Goal: Find specific page/section: Find specific page/section

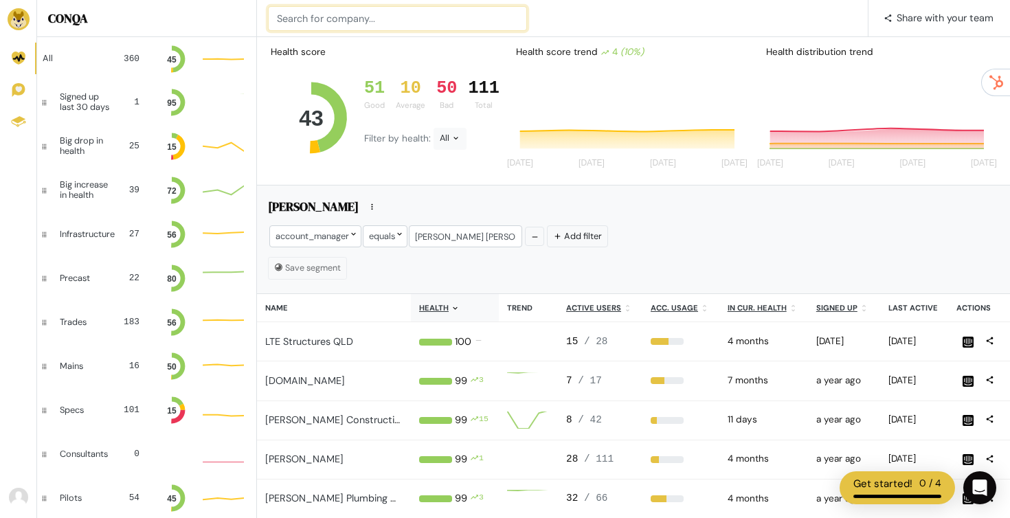
click at [417, 15] on input at bounding box center [397, 18] width 259 height 25
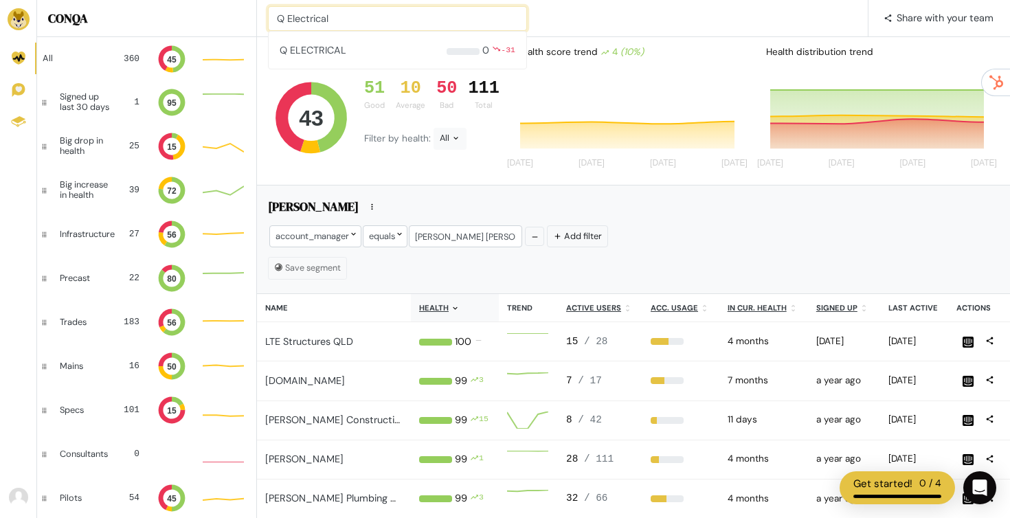
type input "Q Electrical"
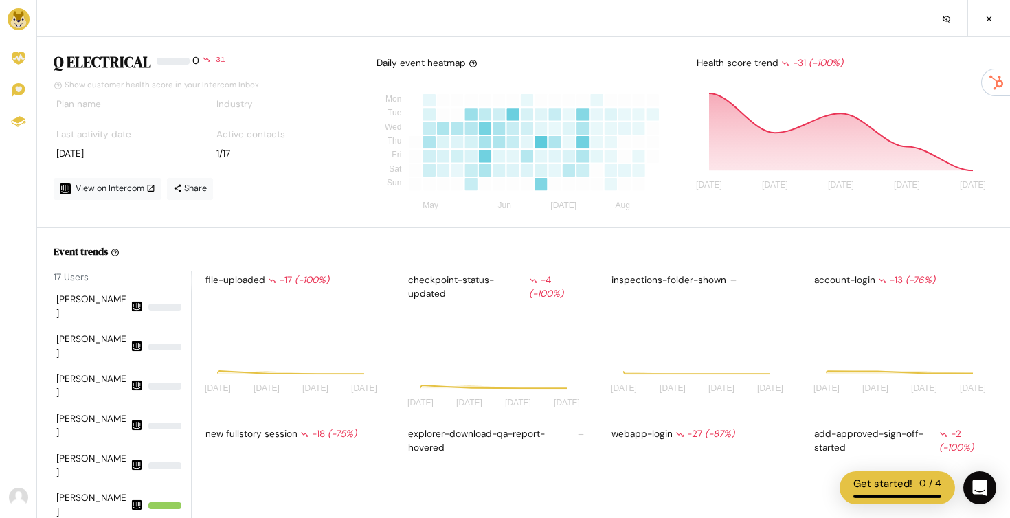
scroll to position [120, 182]
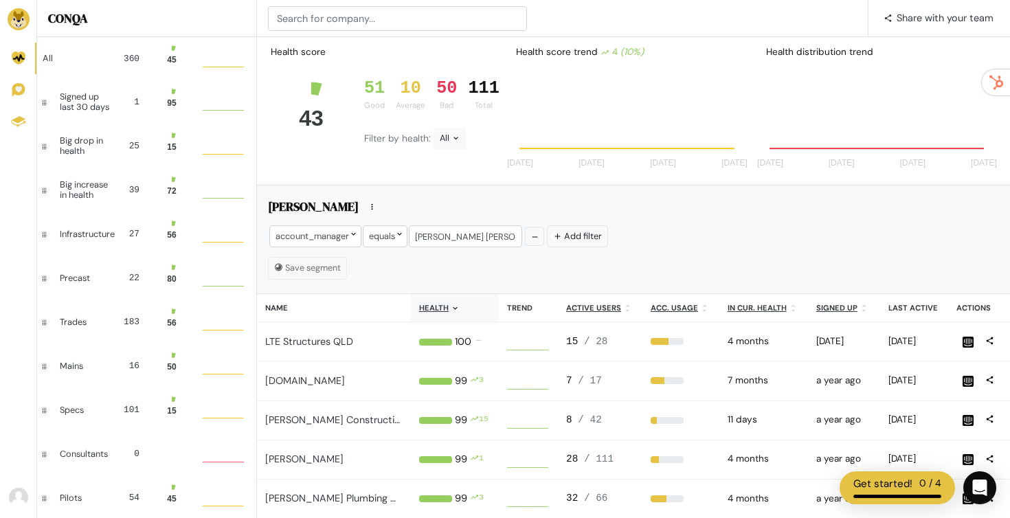
scroll to position [1, 1]
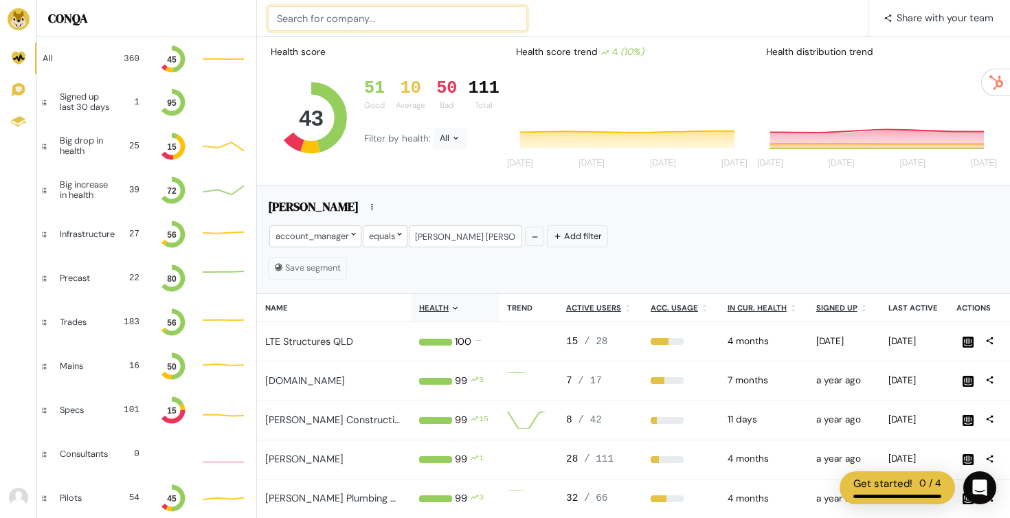
click at [375, 25] on input at bounding box center [397, 18] width 259 height 25
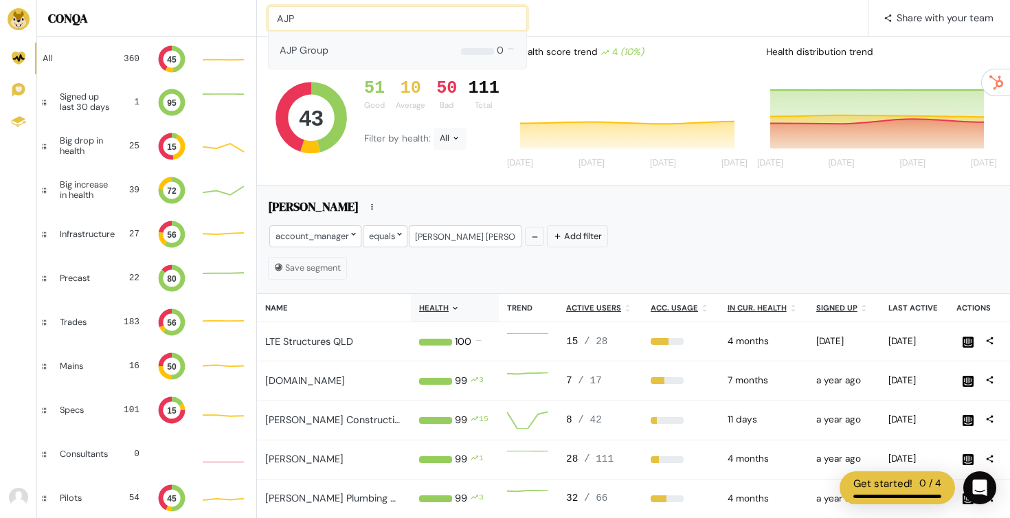
type input "AJP"
